Goal: Transaction & Acquisition: Purchase product/service

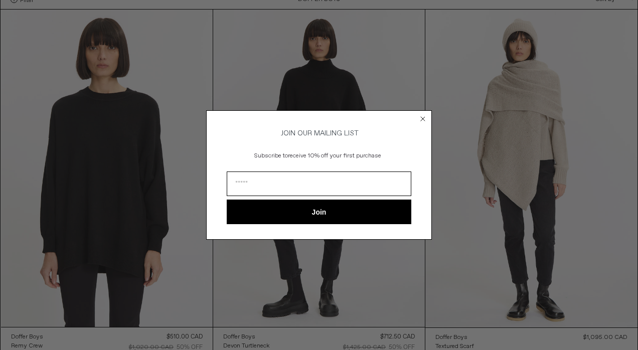
click at [423, 116] on circle "Close dialog" at bounding box center [423, 119] width 10 height 10
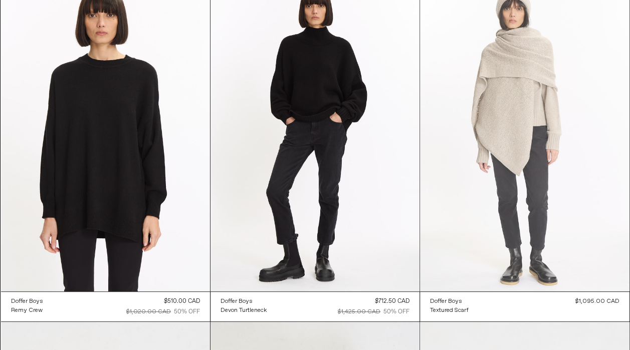
scroll to position [76, 0]
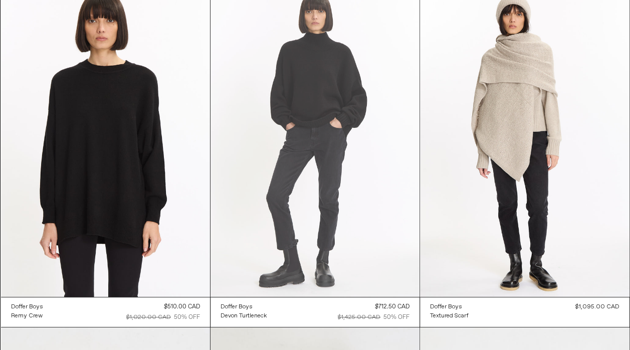
click at [366, 146] on at bounding box center [315, 140] width 209 height 314
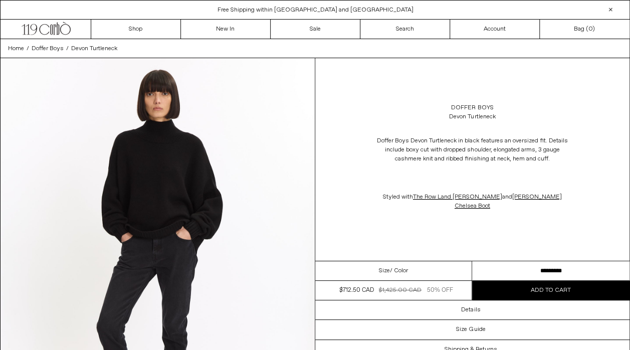
click at [559, 261] on select "**********" at bounding box center [550, 271] width 157 height 20
